Goal: Find specific page/section: Find specific page/section

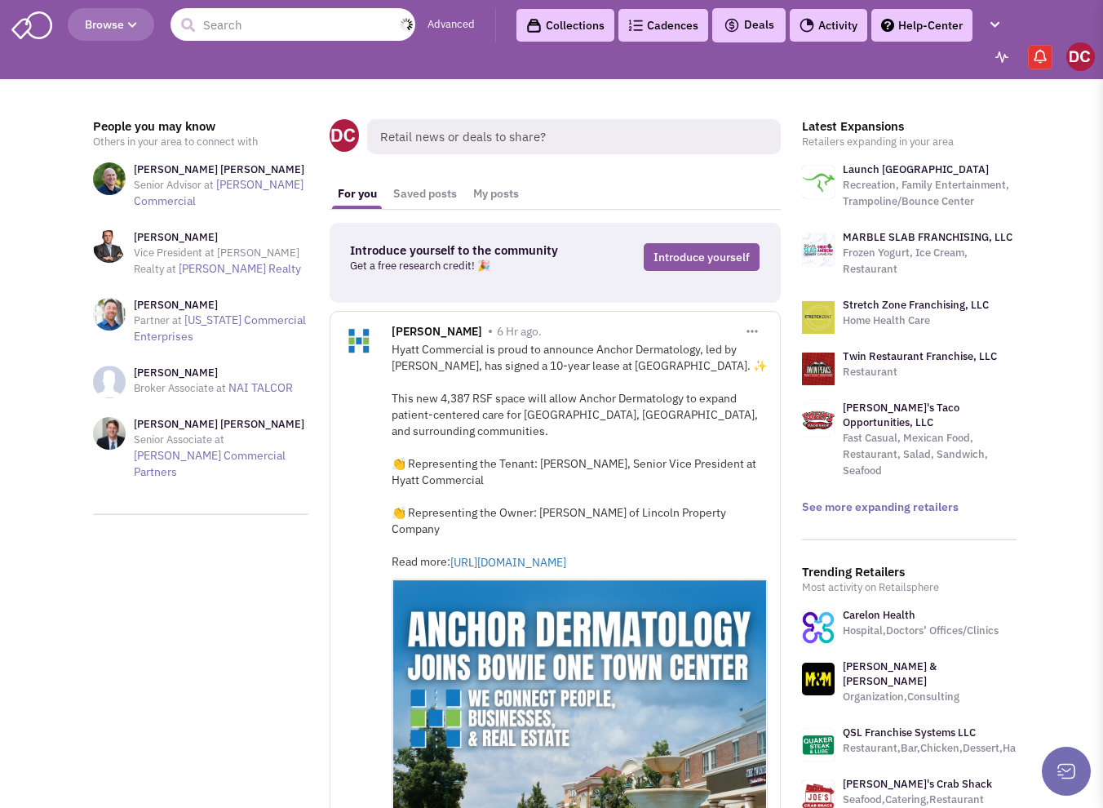
click at [272, 33] on input "text" at bounding box center [292, 24] width 245 height 33
click at [273, 26] on input "ann's" at bounding box center [292, 24] width 245 height 33
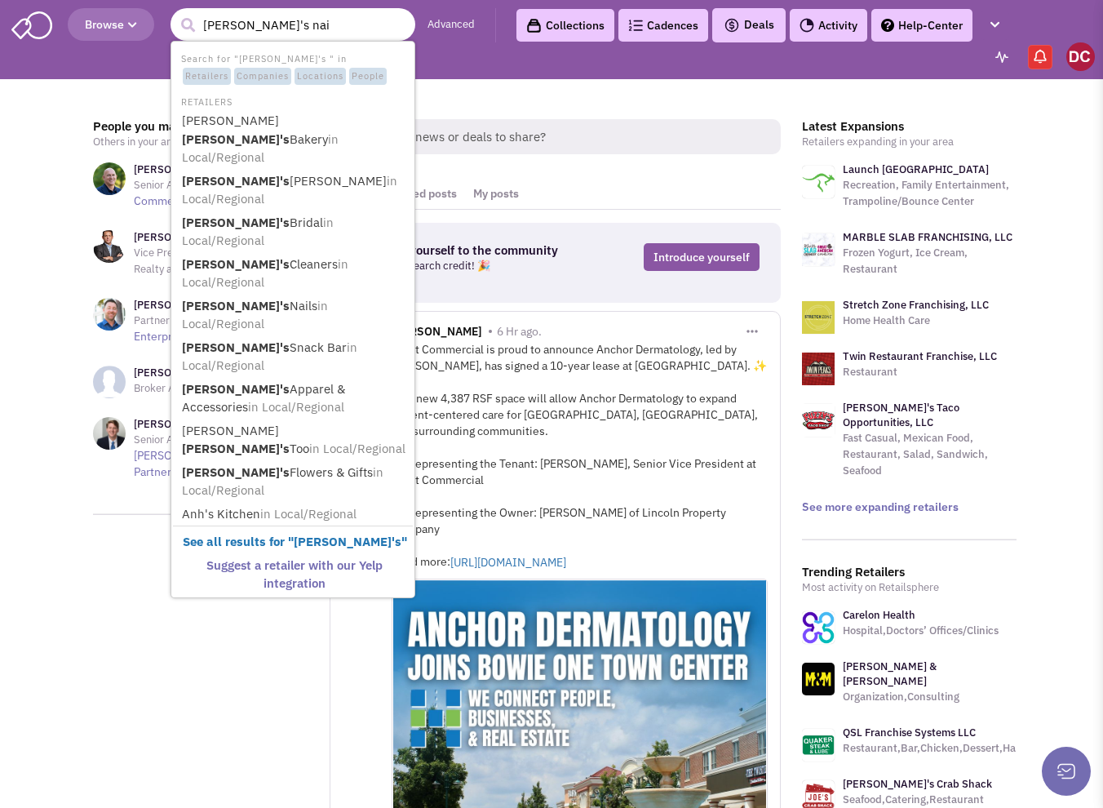
type input "ann's nail"
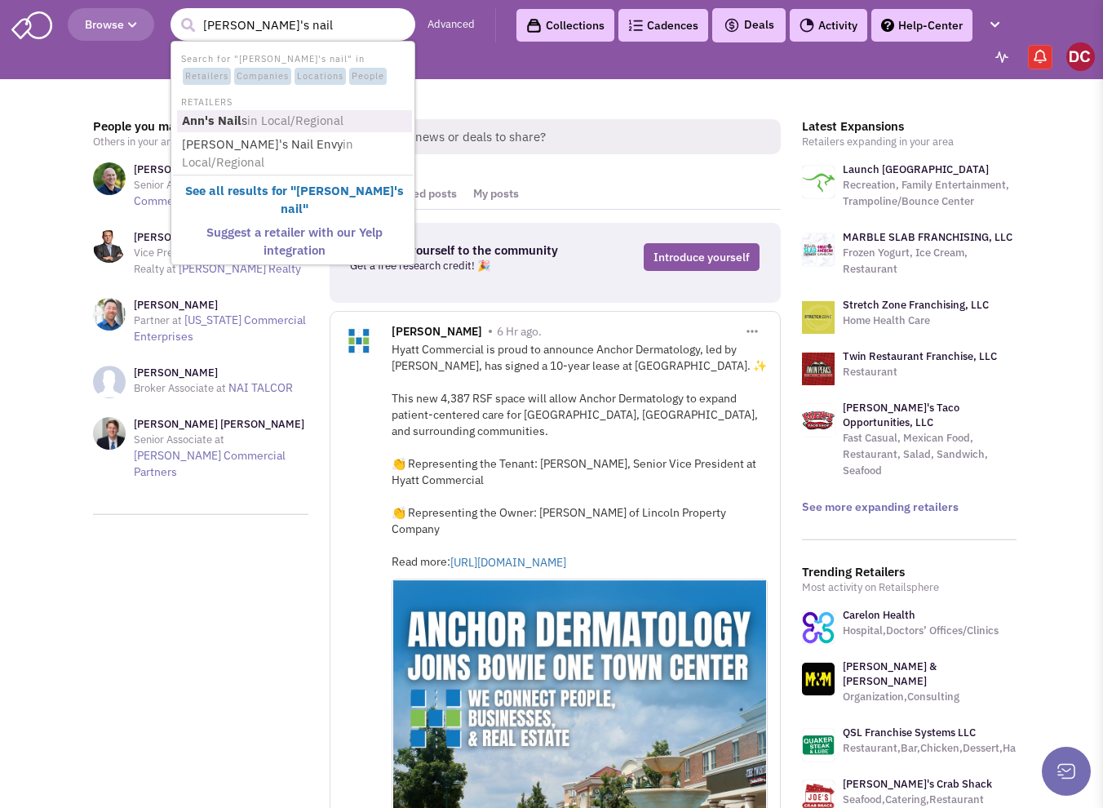
click at [258, 118] on span "in Local/Regional" at bounding box center [295, 120] width 96 height 15
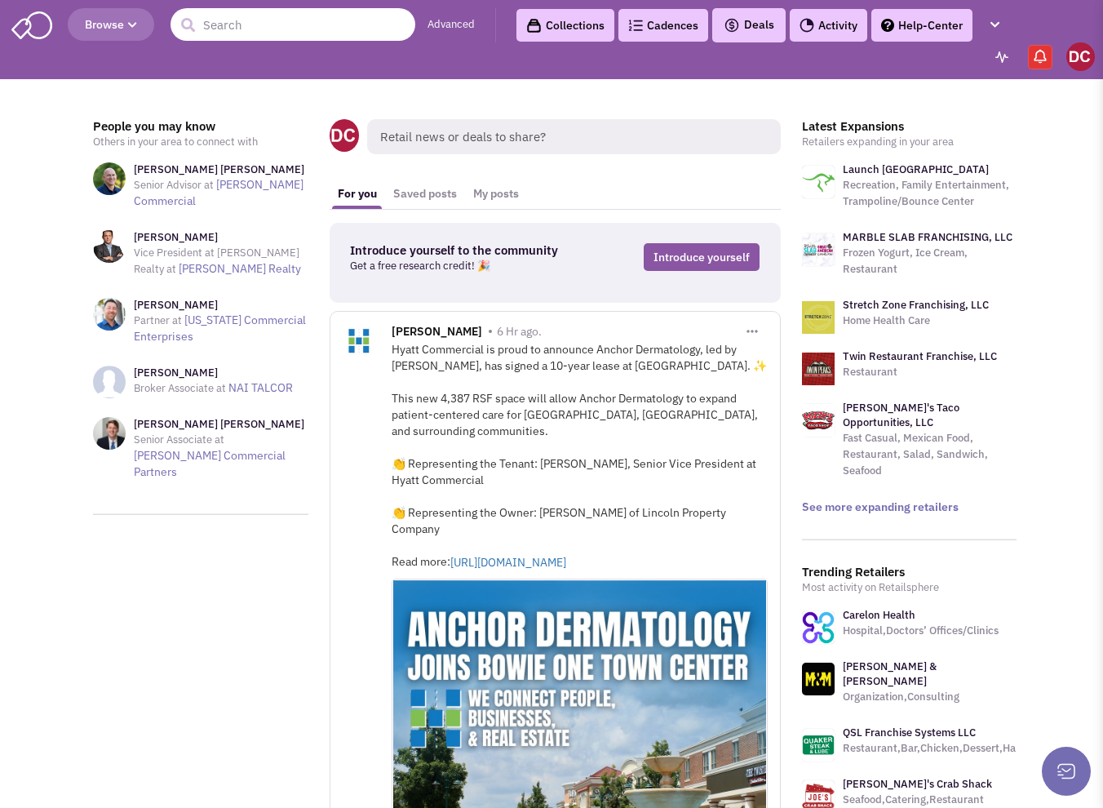
click at [237, 29] on input "text" at bounding box center [292, 24] width 245 height 33
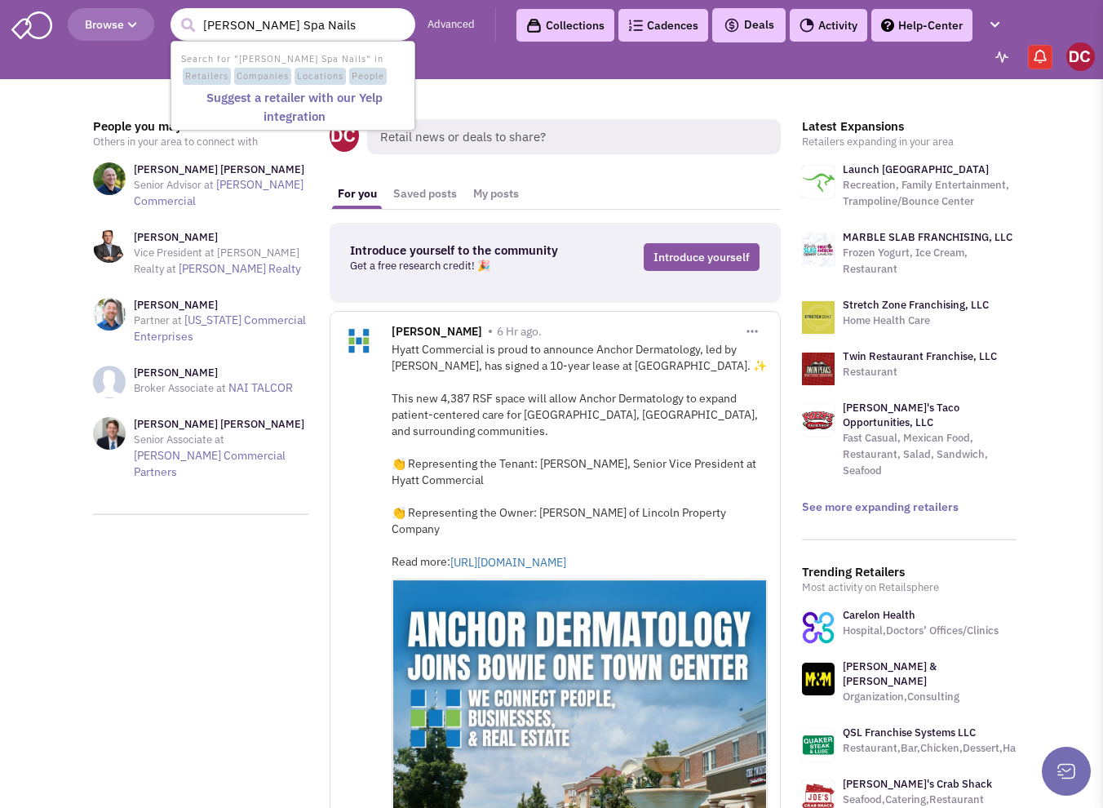
type input "Ann Spa Nails"
click at [175, 13] on button "submit" at bounding box center [187, 25] width 24 height 24
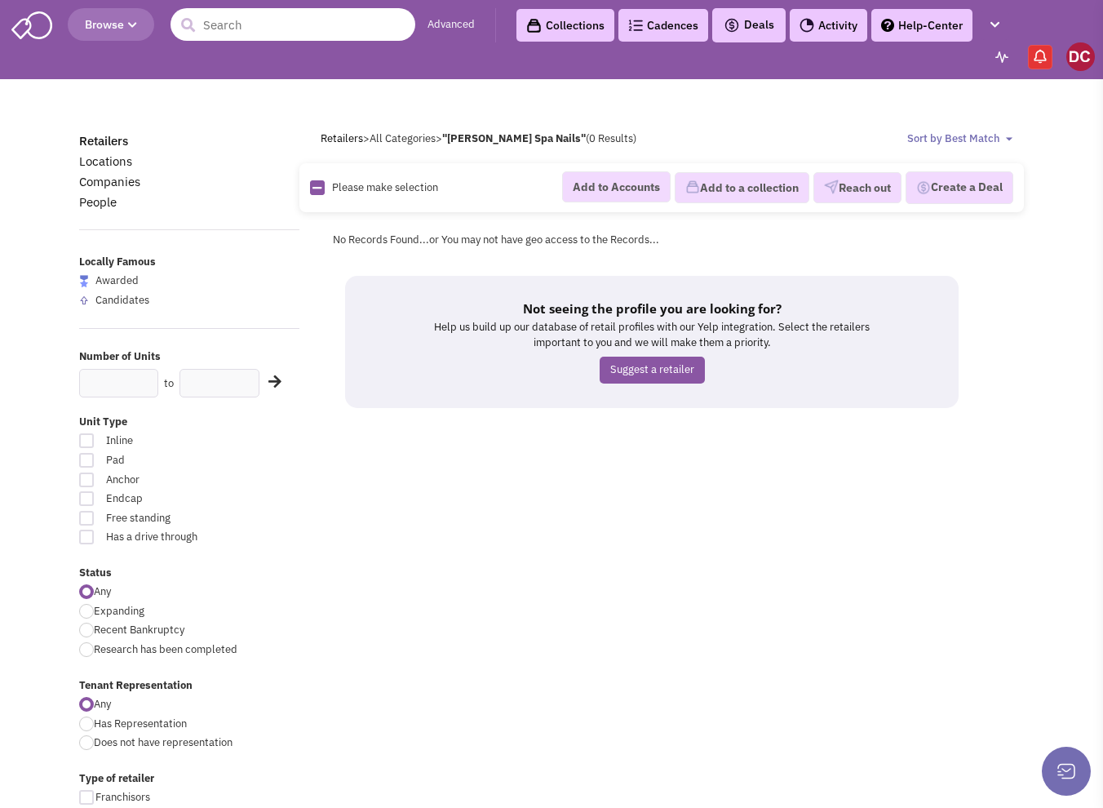
click at [301, 27] on input "text" at bounding box center [292, 24] width 245 height 33
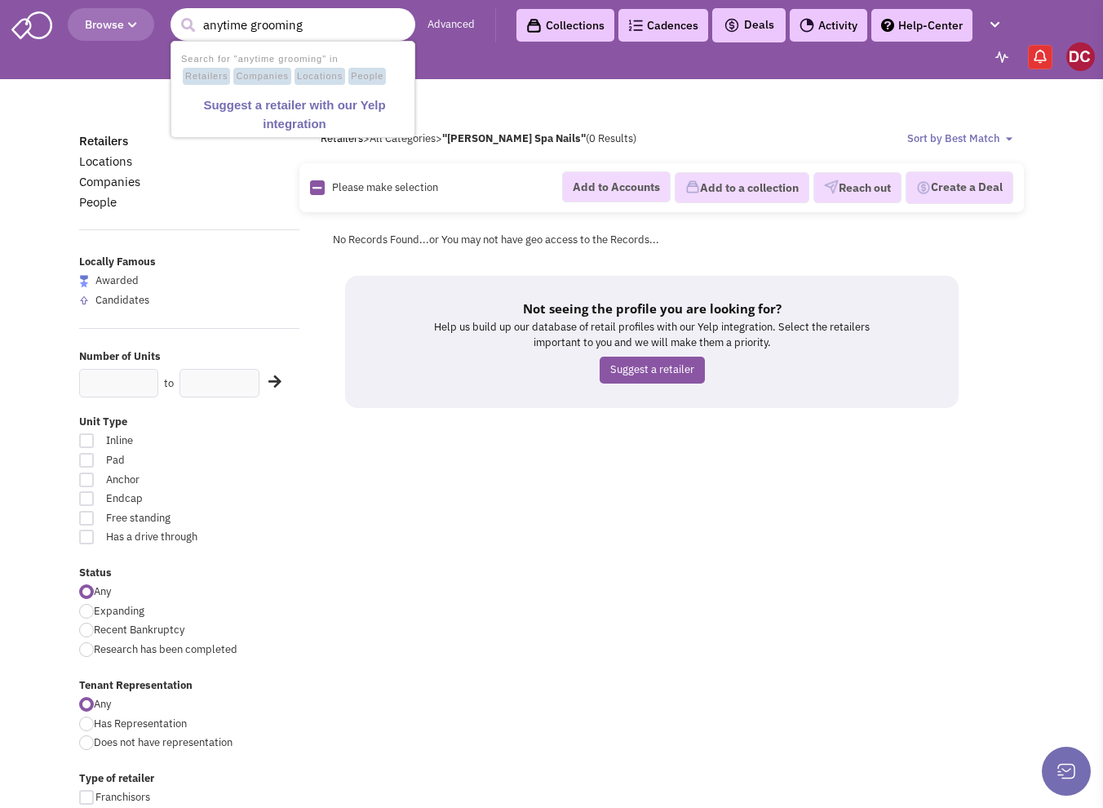
drag, startPoint x: 314, startPoint y: 24, endPoint x: 258, endPoint y: 27, distance: 56.4
click at [258, 27] on input "anytime grooming" at bounding box center [292, 24] width 245 height 33
type input "anytime"
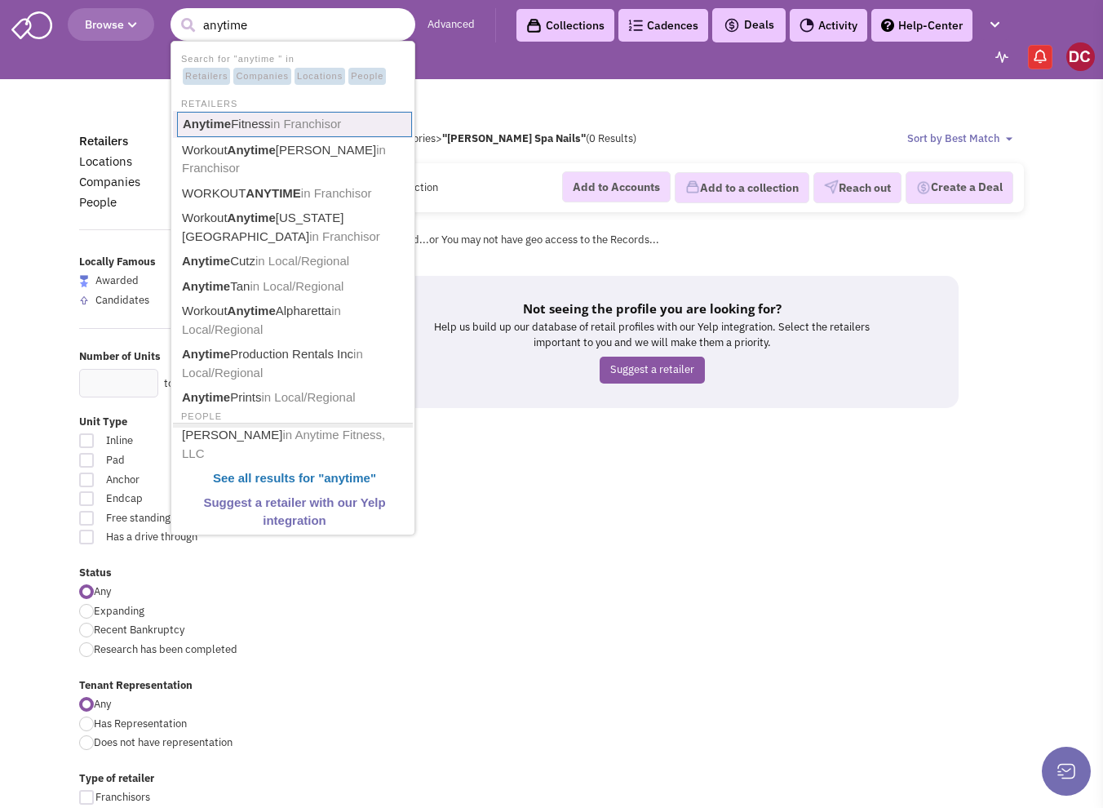
click at [272, 117] on span "in Franchisor" at bounding box center [306, 124] width 71 height 14
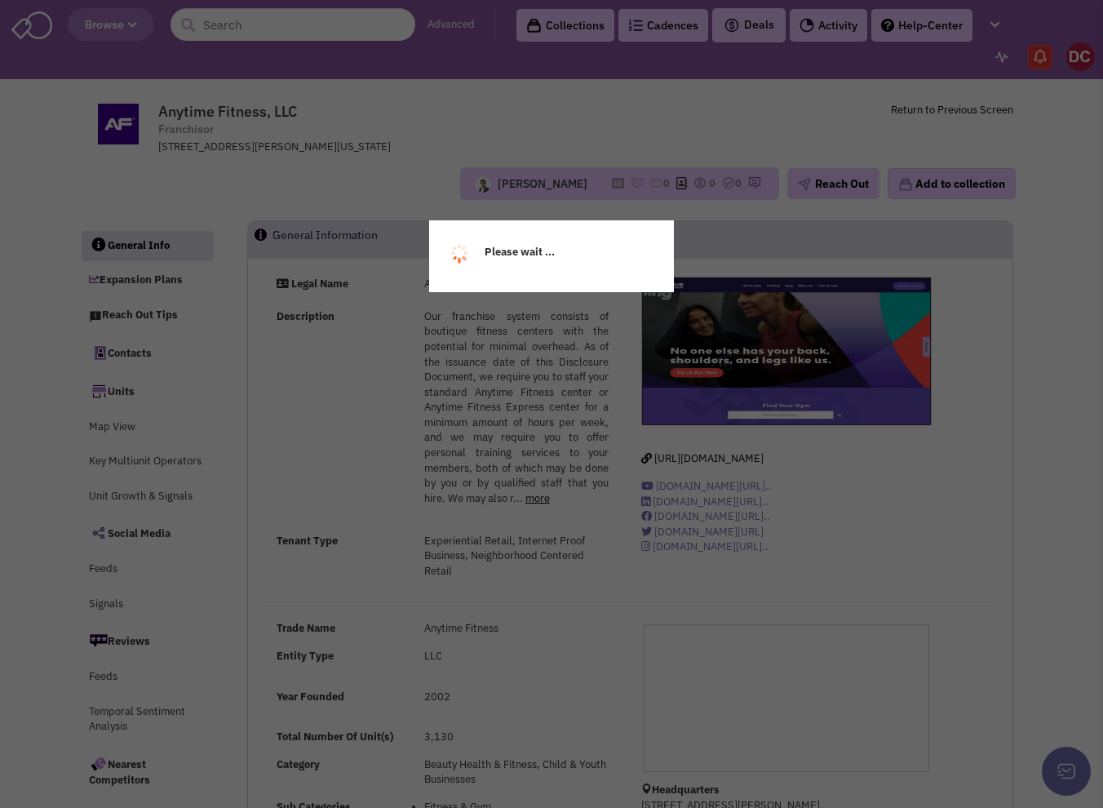
select select
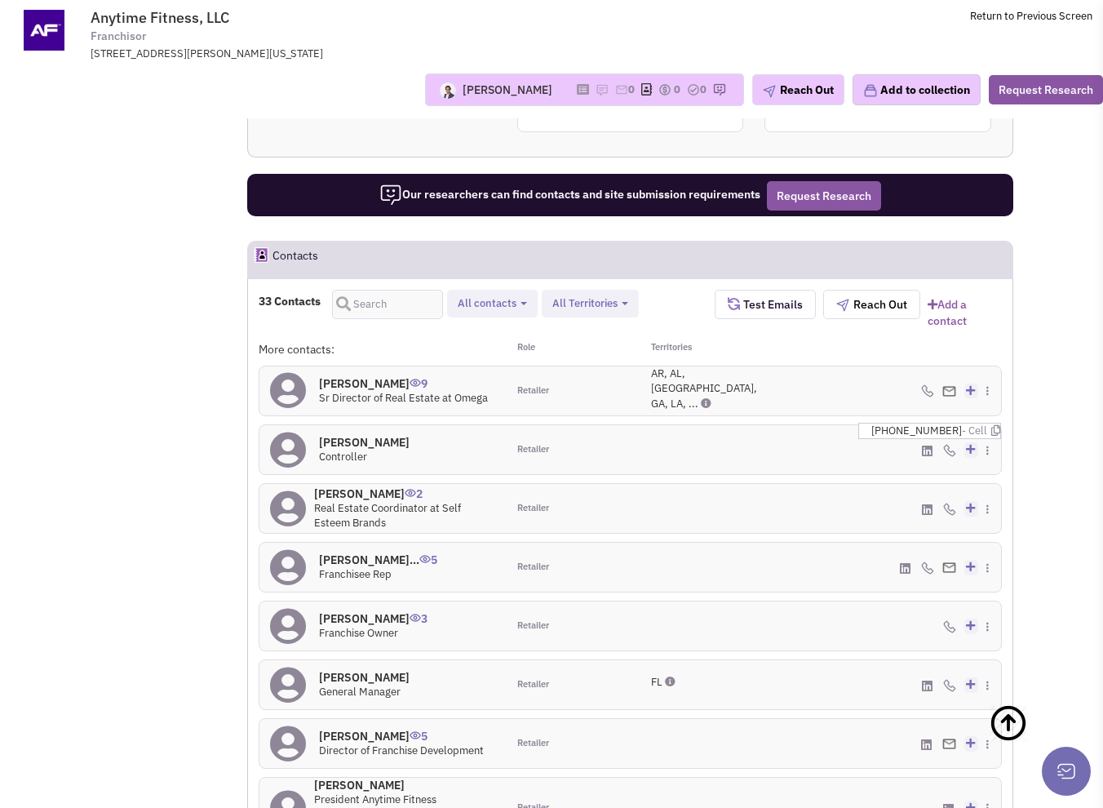
scroll to position [525, 0]
